Goal: Use online tool/utility: Utilize a website feature to perform a specific function

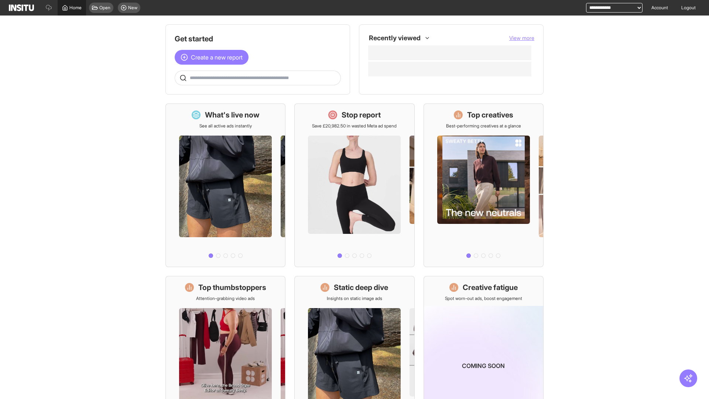
click at [72, 8] on span "Home" at bounding box center [75, 8] width 12 height 6
click at [214, 53] on span "Create a new report" at bounding box center [217, 57] width 52 height 9
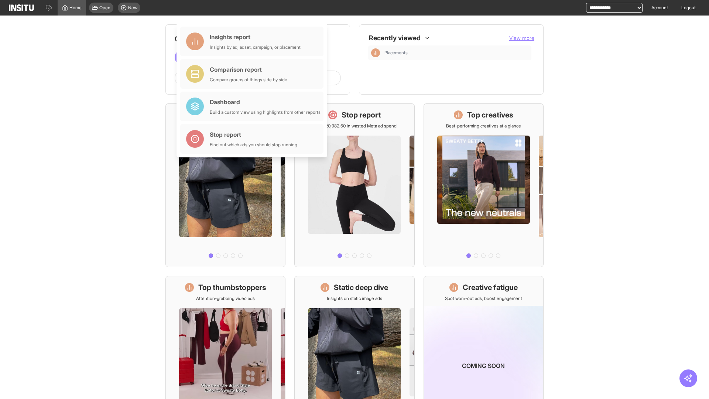
scroll to position [34, 0]
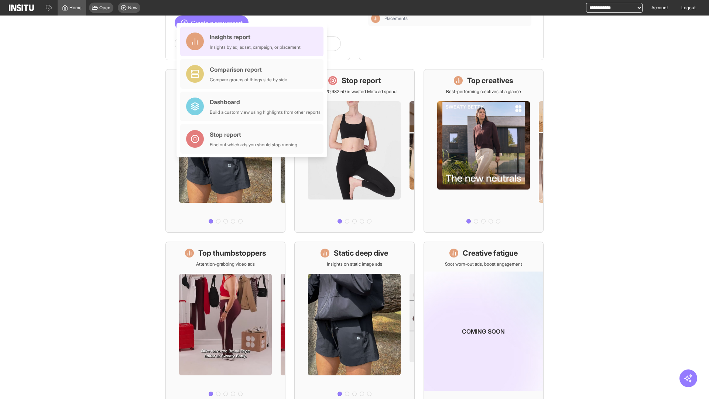
click at [254, 41] on div "Insights report Insights by ad, adset, campaign, or placement" at bounding box center [255, 42] width 91 height 18
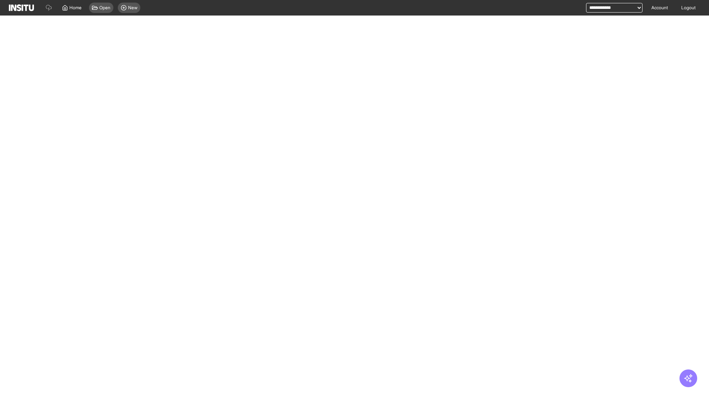
select select "**"
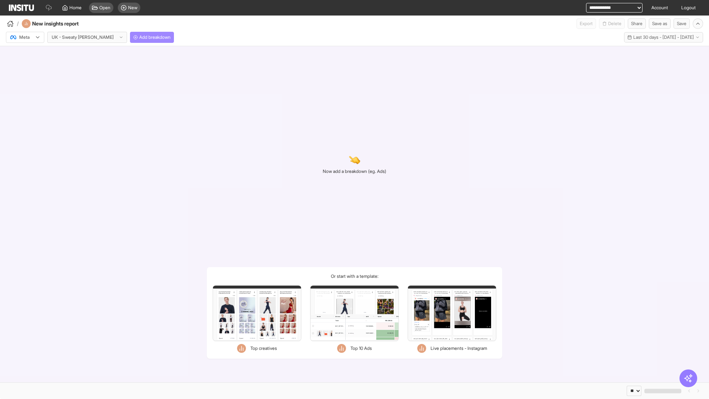
click at [139, 37] on span "Add breakdown" at bounding box center [154, 37] width 31 height 6
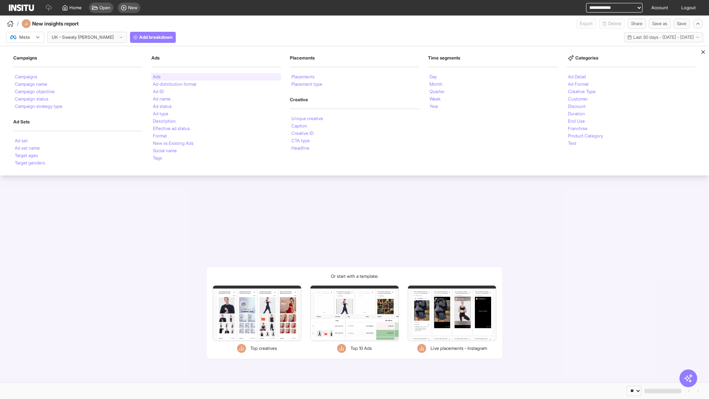
click at [157, 77] on li "Ads" at bounding box center [157, 77] width 8 height 4
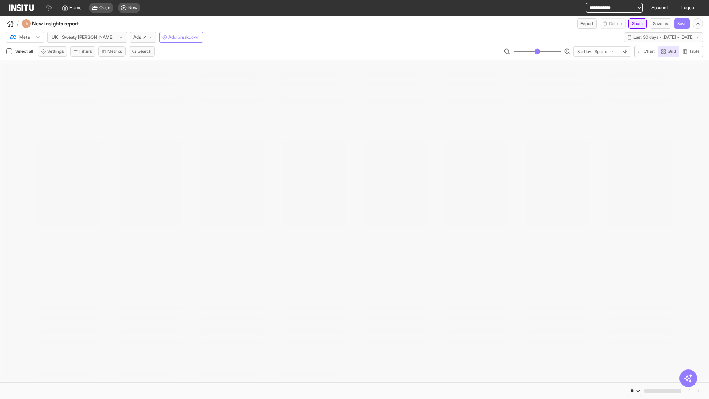
click at [635, 24] on button "Share" at bounding box center [638, 23] width 18 height 10
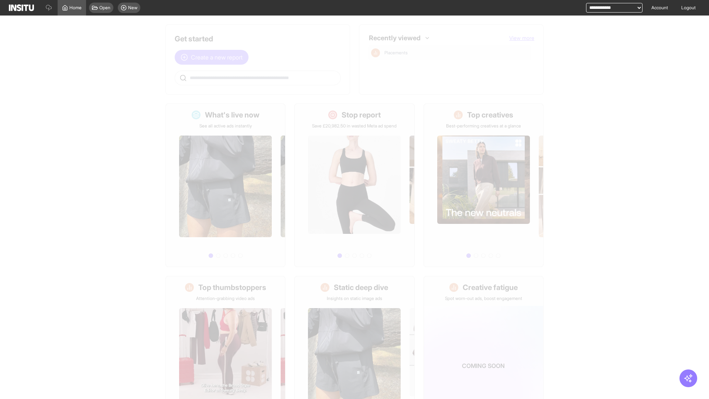
click at [214, 57] on span "Create a new report" at bounding box center [217, 57] width 52 height 9
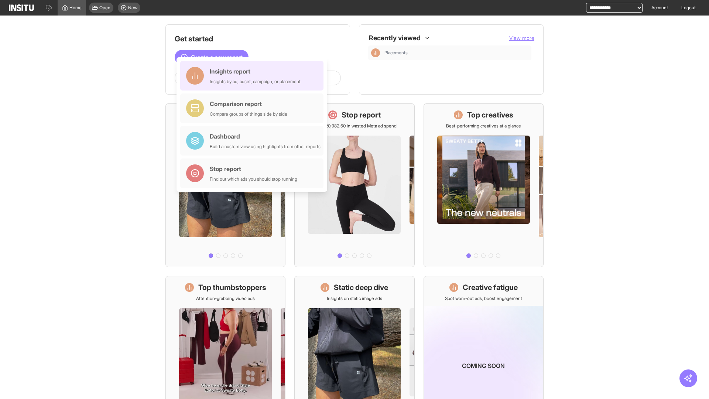
click at [254, 76] on div "Insights report Insights by ad, adset, campaign, or placement" at bounding box center [255, 76] width 91 height 18
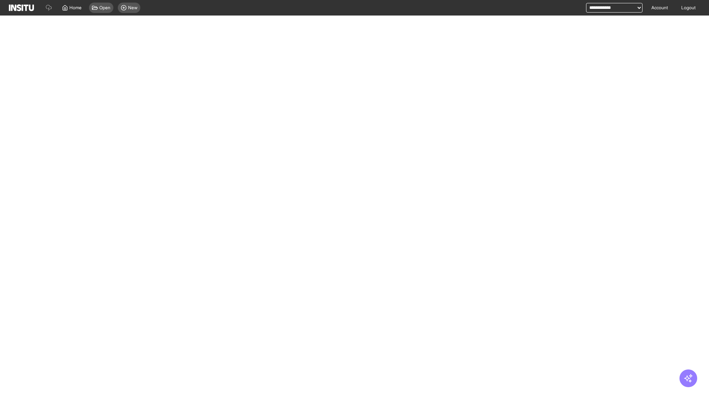
select select "**"
